Goal: Task Accomplishment & Management: Complete application form

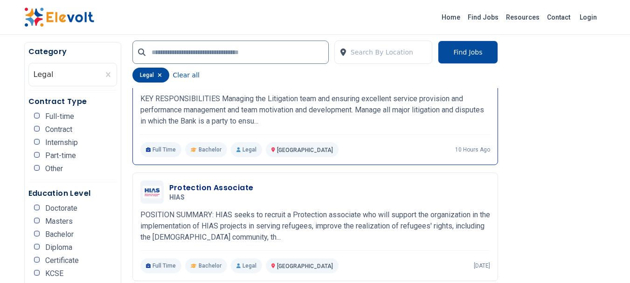
scroll to position [280, 0]
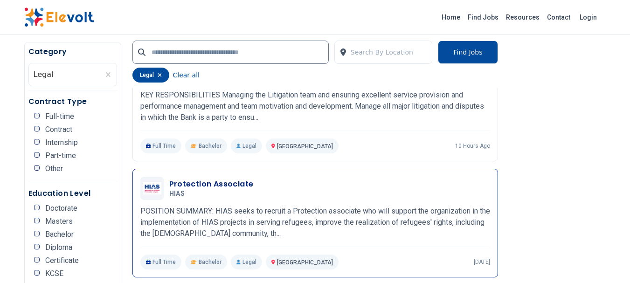
click at [193, 179] on h3 "Protection Associate" at bounding box center [211, 184] width 84 height 11
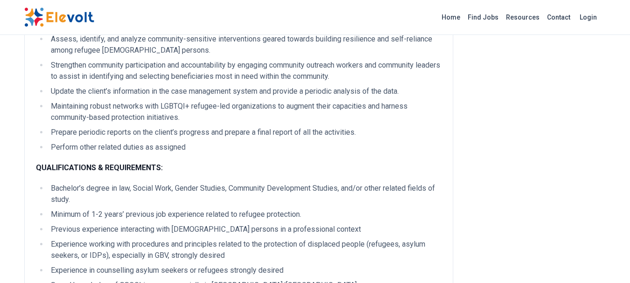
scroll to position [327, 0]
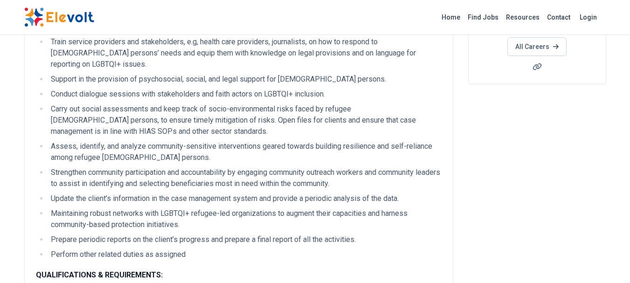
scroll to position [233, 0]
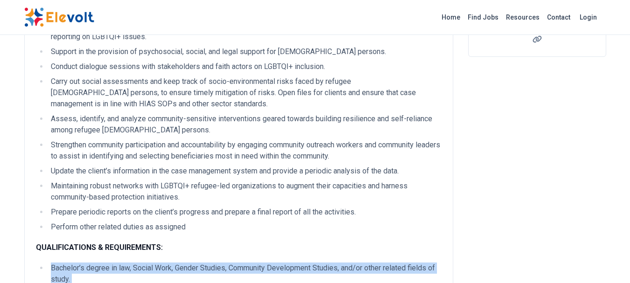
drag, startPoint x: 134, startPoint y: 201, endPoint x: 44, endPoint y: 93, distance: 140.1
copy ul "Bachelor’s degree in law, Social Work, Gender Studies, Community Development St…"
